Goal: Task Accomplishment & Management: Complete application form

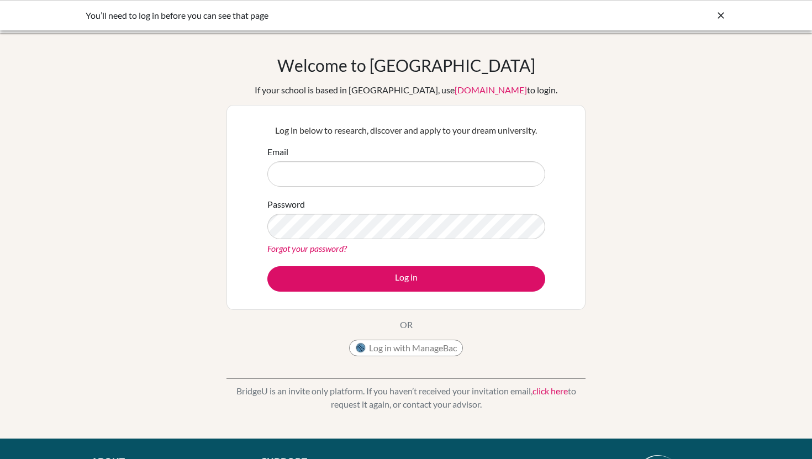
click at [321, 174] on input "Email" at bounding box center [406, 173] width 278 height 25
type input "stepanie.arias@cds.ed.cr"
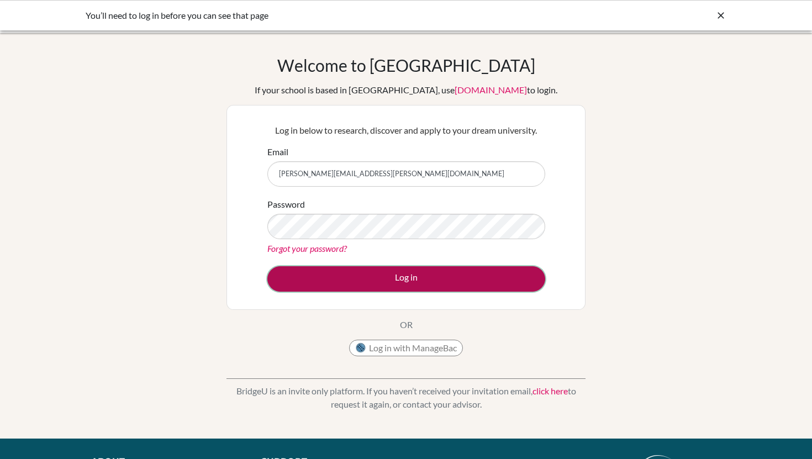
click at [380, 277] on button "Log in" at bounding box center [406, 278] width 278 height 25
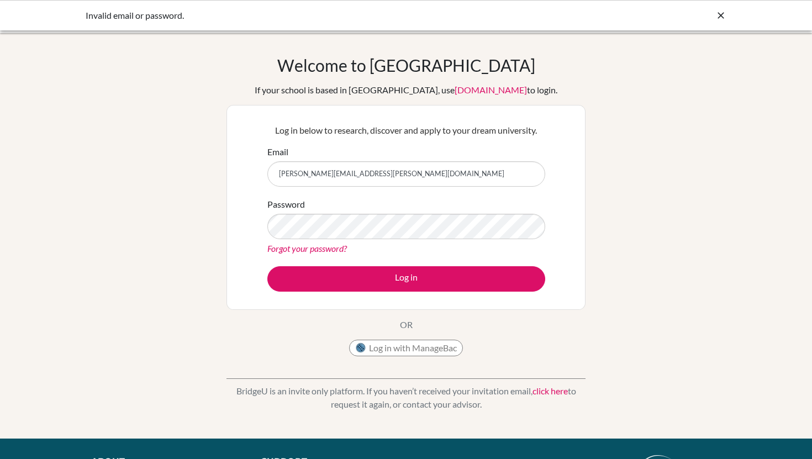
click at [725, 13] on icon at bounding box center [720, 15] width 11 height 11
click at [719, 14] on icon at bounding box center [720, 15] width 11 height 11
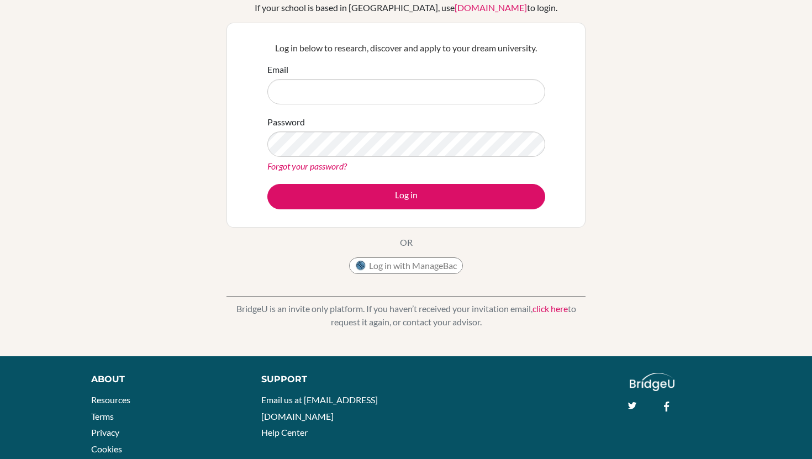
scroll to position [62, 0]
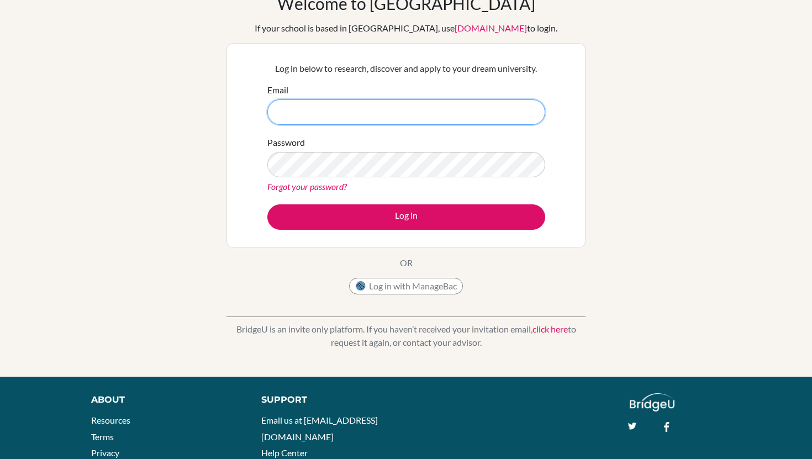
click at [332, 113] on input "Email" at bounding box center [406, 111] width 278 height 25
click at [293, 114] on input "stepanie.arias@cds.ed.cr" at bounding box center [406, 111] width 278 height 25
type input "[PERSON_NAME][EMAIL_ADDRESS][PERSON_NAME][DOMAIN_NAME]"
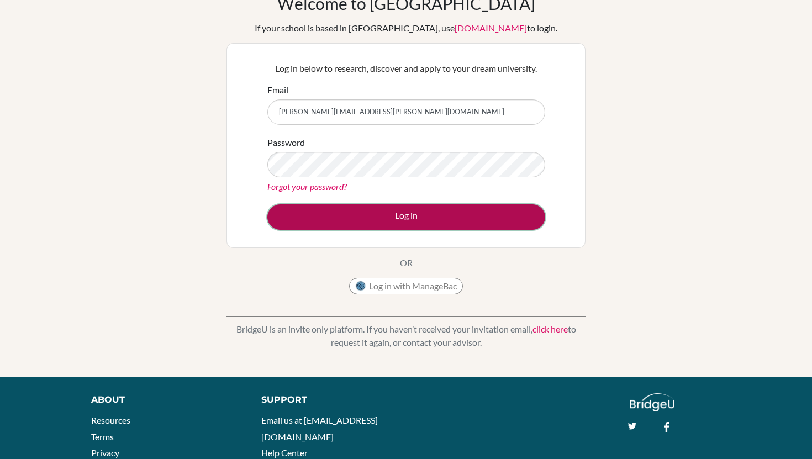
click at [374, 213] on button "Log in" at bounding box center [406, 216] width 278 height 25
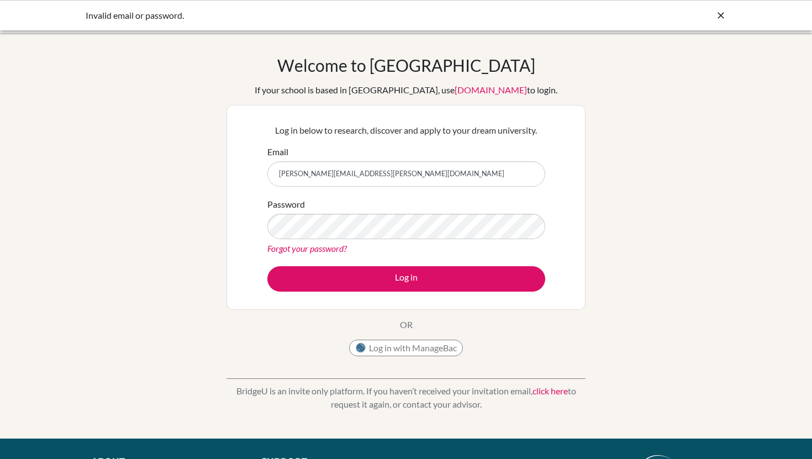
click at [321, 247] on link "Forgot your password?" at bounding box center [306, 248] width 79 height 10
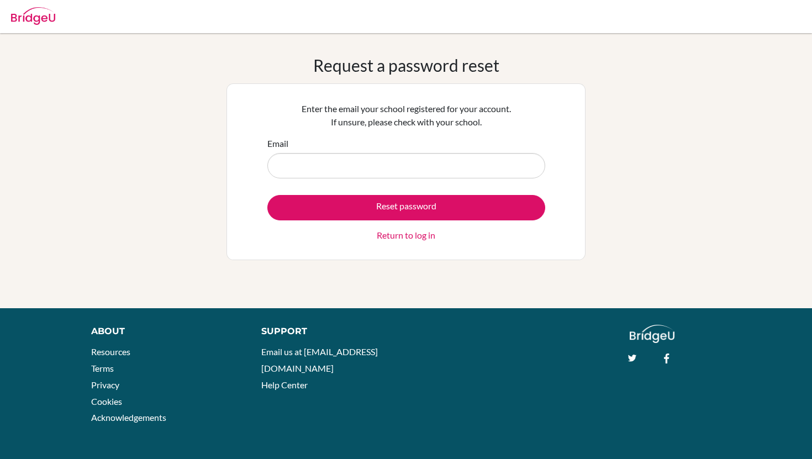
click at [294, 157] on input "Email" at bounding box center [406, 165] width 278 height 25
type input "stephanie.arias@cds.ed.cr"
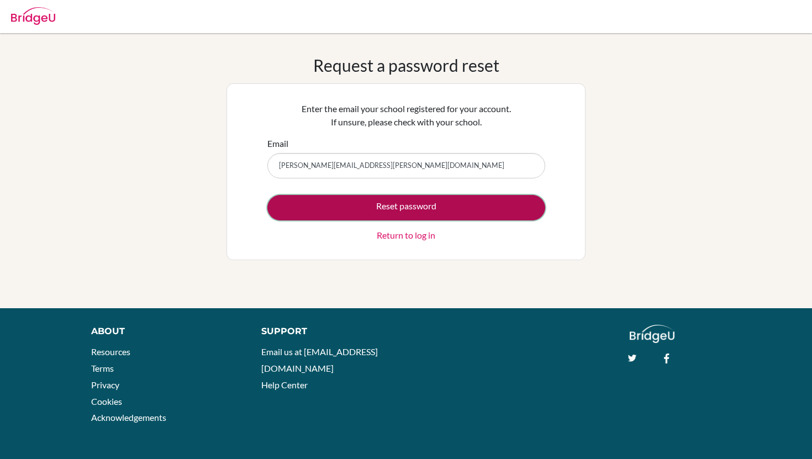
click at [314, 200] on button "Reset password" at bounding box center [406, 207] width 278 height 25
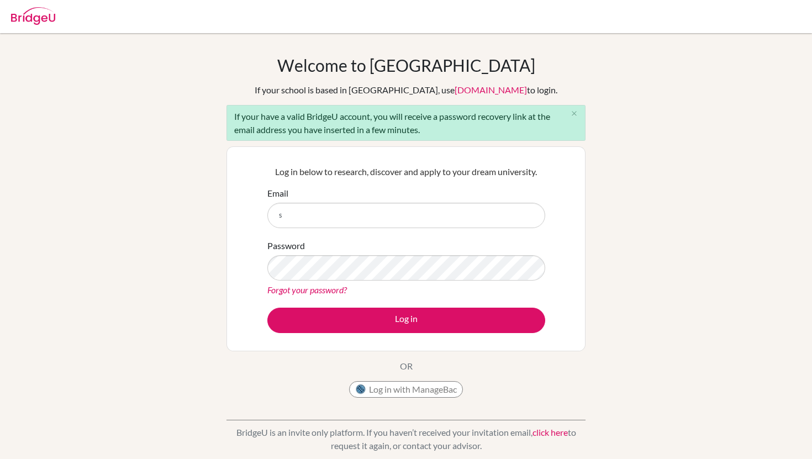
type input "[PERSON_NAME][EMAIL_ADDRESS][PERSON_NAME][DOMAIN_NAME]"
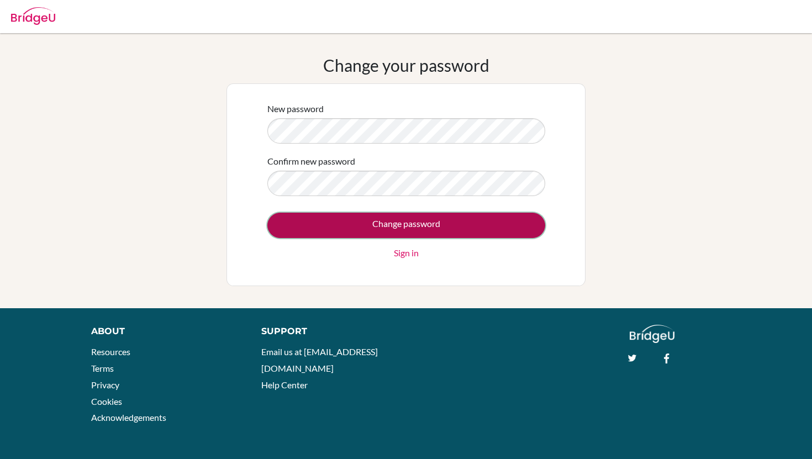
click at [375, 229] on input "Change password" at bounding box center [406, 225] width 278 height 25
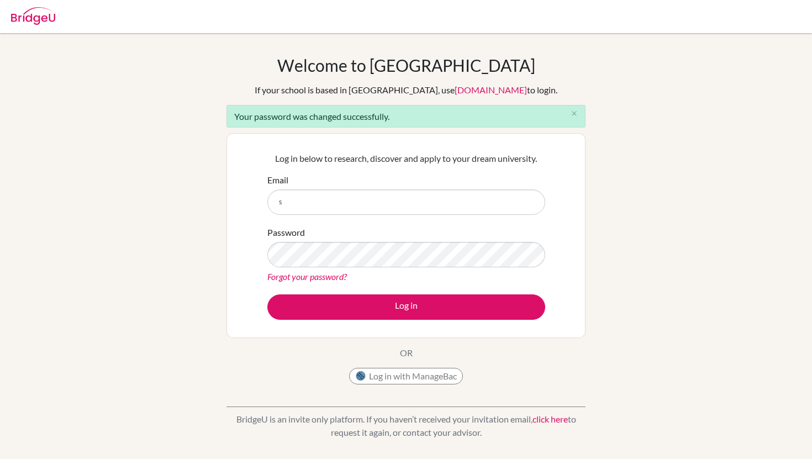
type input "[PERSON_NAME][EMAIL_ADDRESS][PERSON_NAME][DOMAIN_NAME]"
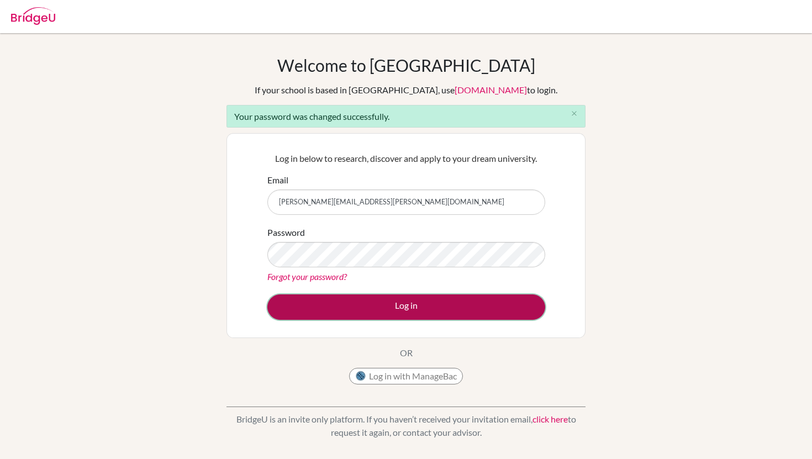
click at [331, 309] on button "Log in" at bounding box center [406, 306] width 278 height 25
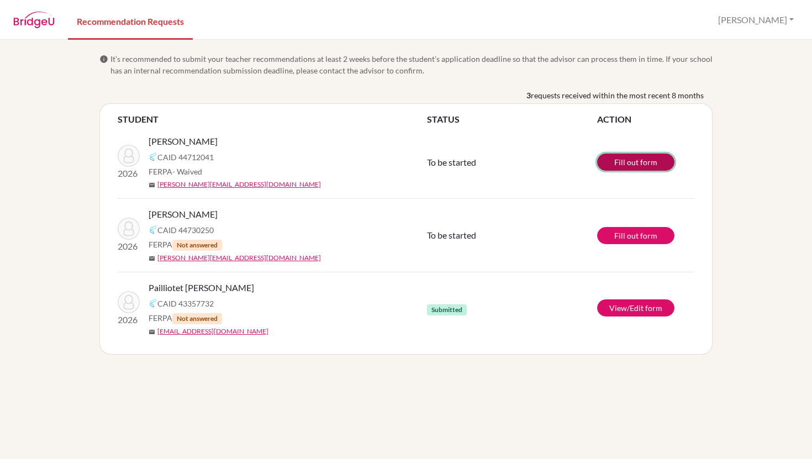
click at [625, 162] on link "Fill out form" at bounding box center [635, 161] width 77 height 17
click at [641, 156] on link "Fill out form" at bounding box center [635, 161] width 77 height 17
